Goal: Task Accomplishment & Management: Complete application form

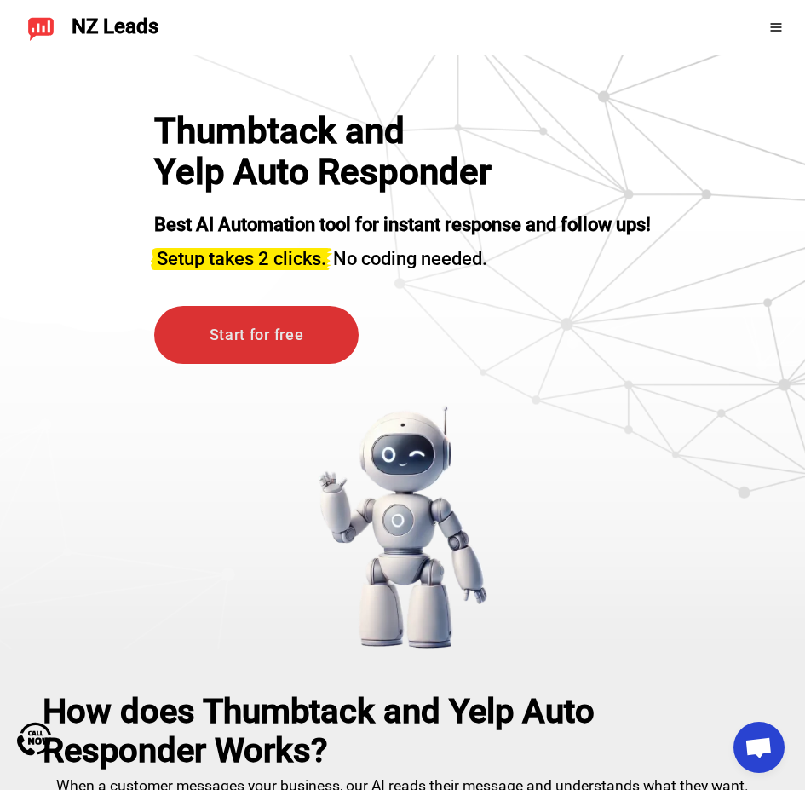
click at [257, 352] on link "Start for free" at bounding box center [256, 335] width 205 height 59
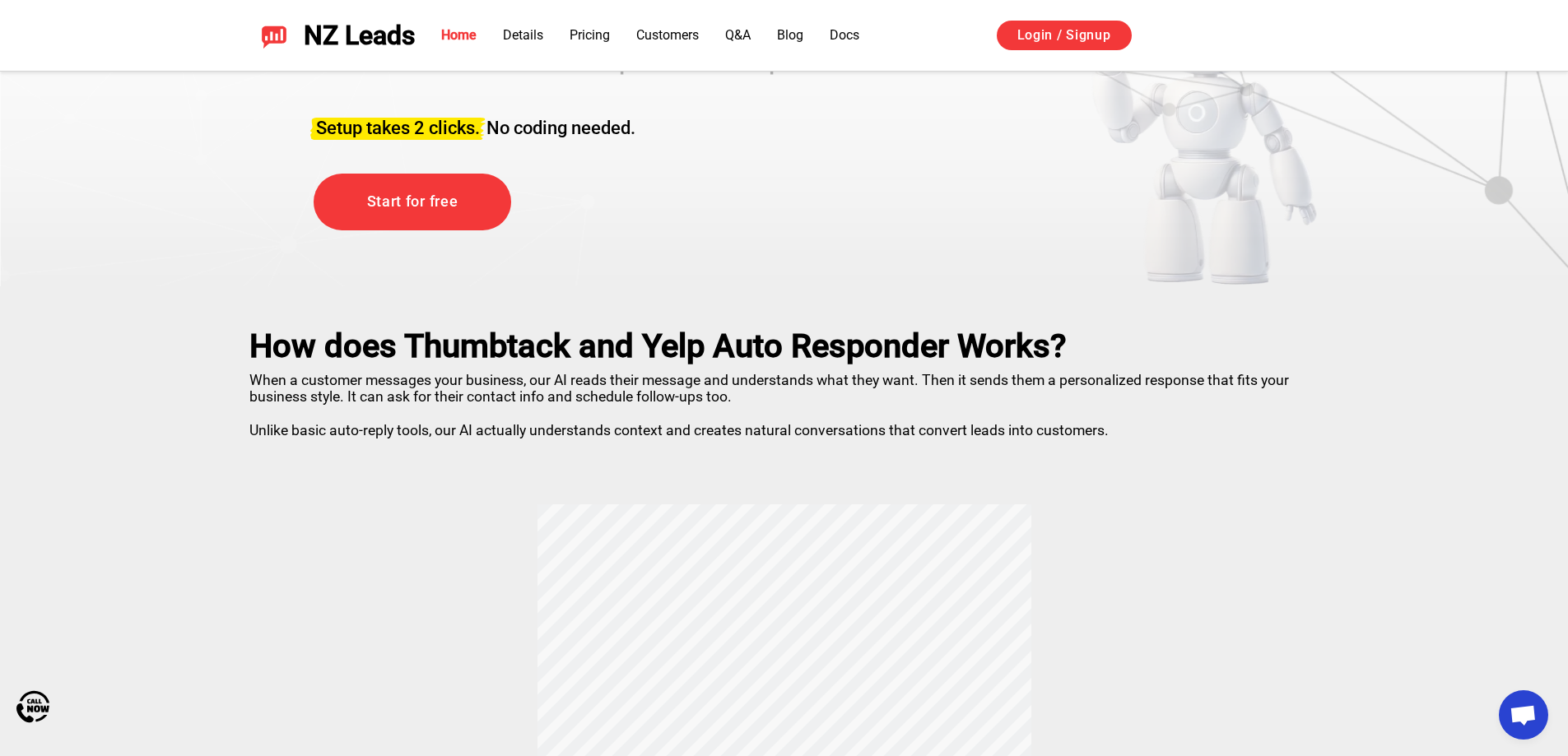
drag, startPoint x: 685, startPoint y: 141, endPoint x: 657, endPoint y: 755, distance: 614.6
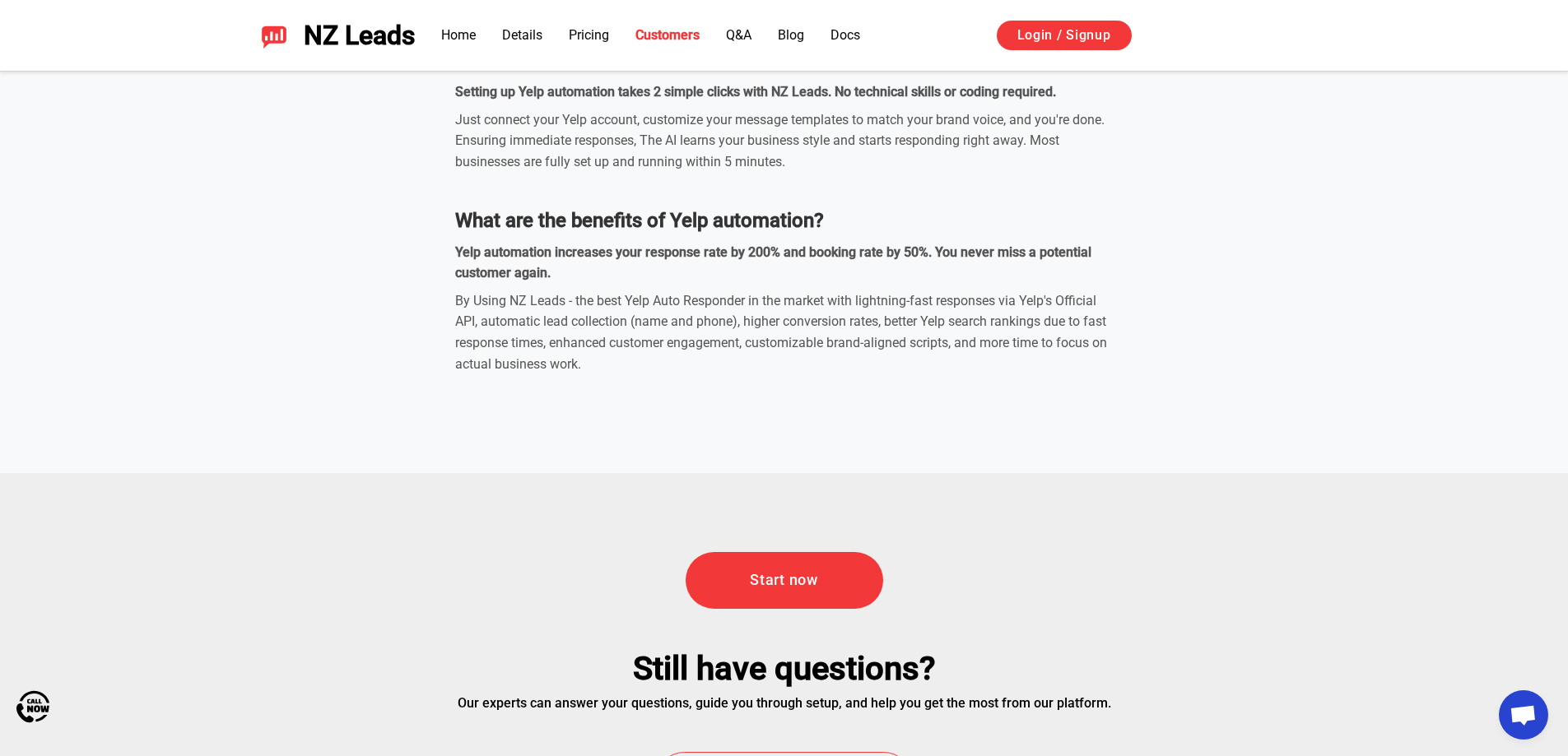
scroll to position [5949, 0]
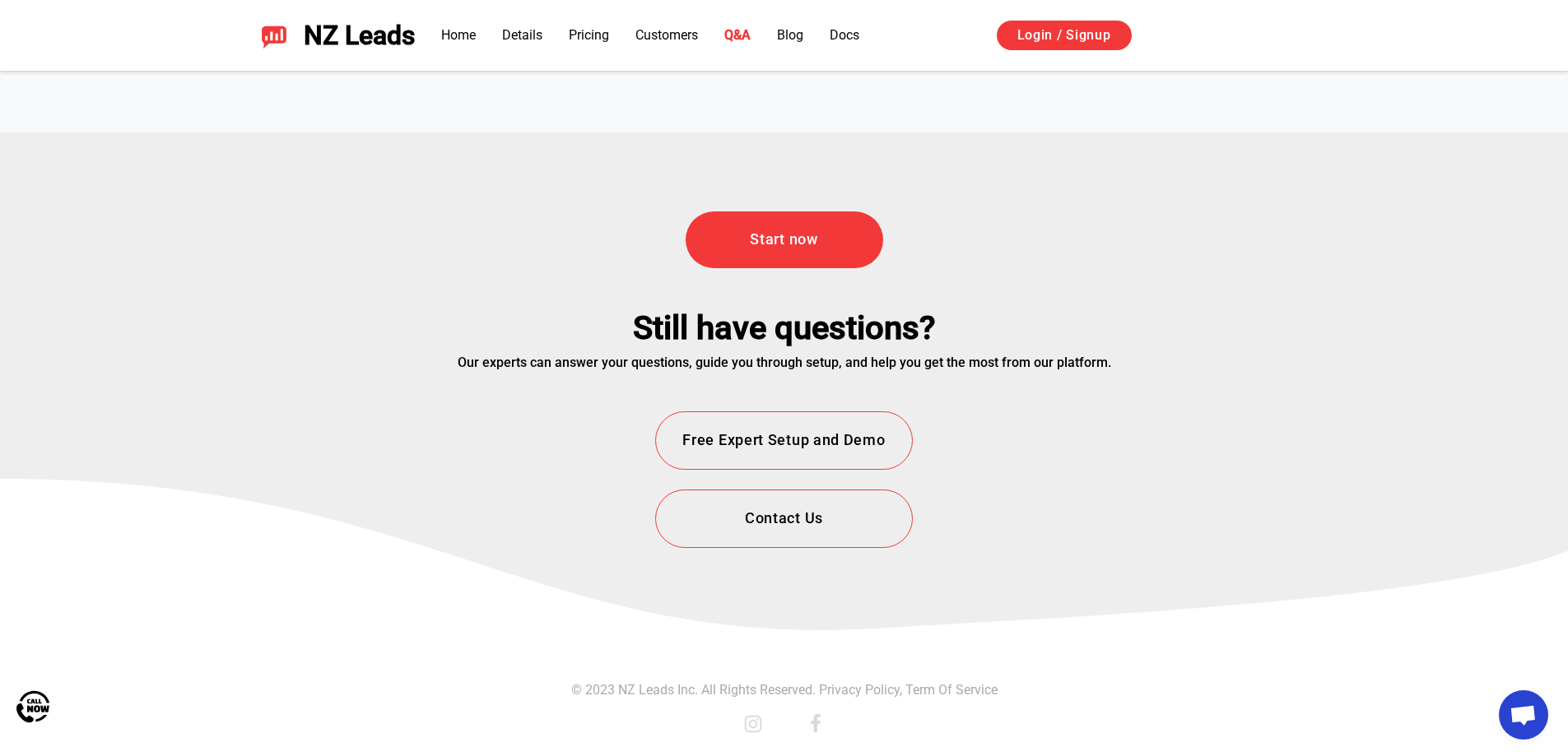
drag, startPoint x: 828, startPoint y: 272, endPoint x: 847, endPoint y: 789, distance: 517.3
click at [745, 438] on button "Free Expert Setup and Demo" at bounding box center [783, 440] width 257 height 59
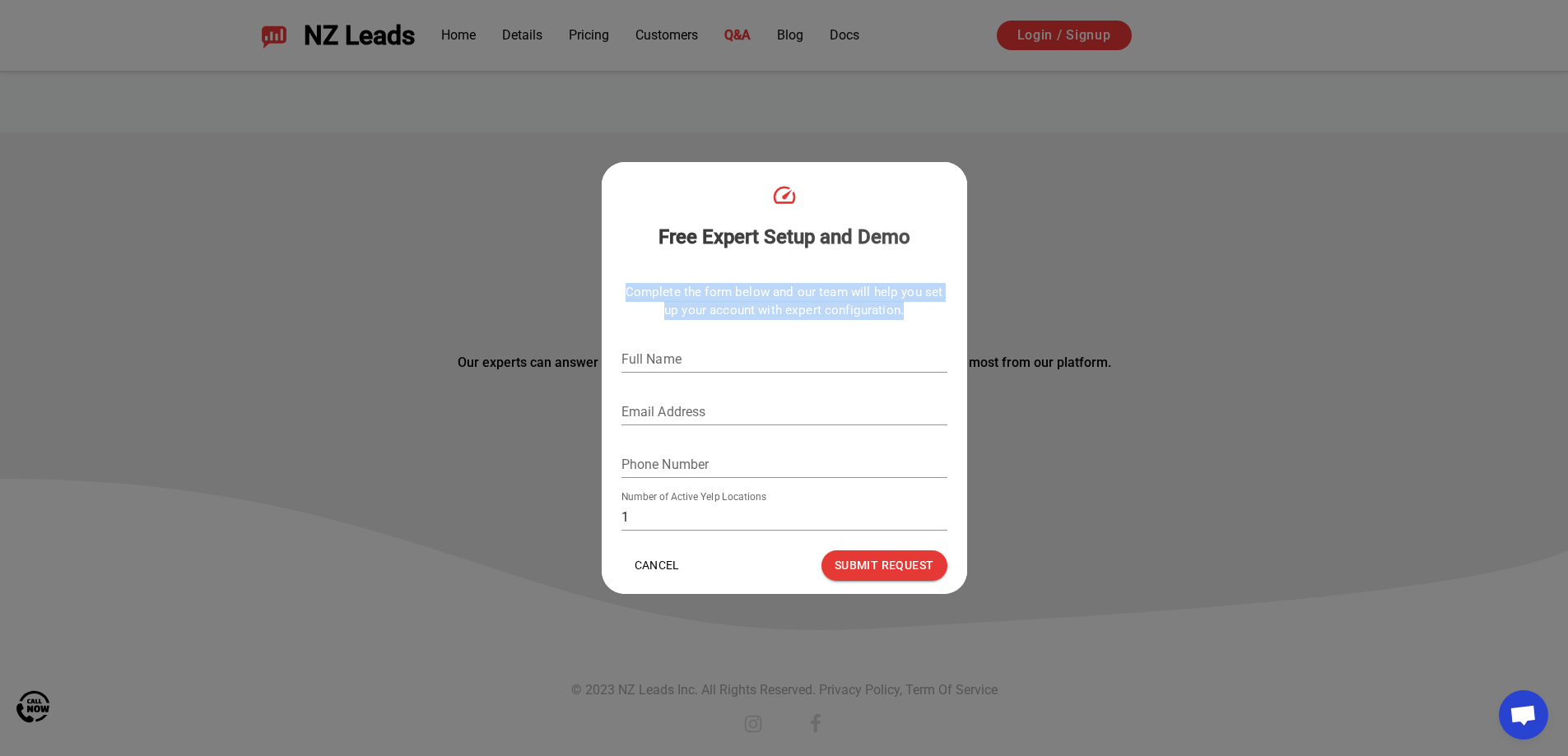
drag, startPoint x: 622, startPoint y: 289, endPoint x: 956, endPoint y: 320, distance: 335.4
click at [956, 320] on div "Complete the form below and our team will help you set up your account with exp…" at bounding box center [784, 405] width 365 height 268
copy p "Complete the form below and our team will help you set up your account with exp…"
